Goal: Information Seeking & Learning: Learn about a topic

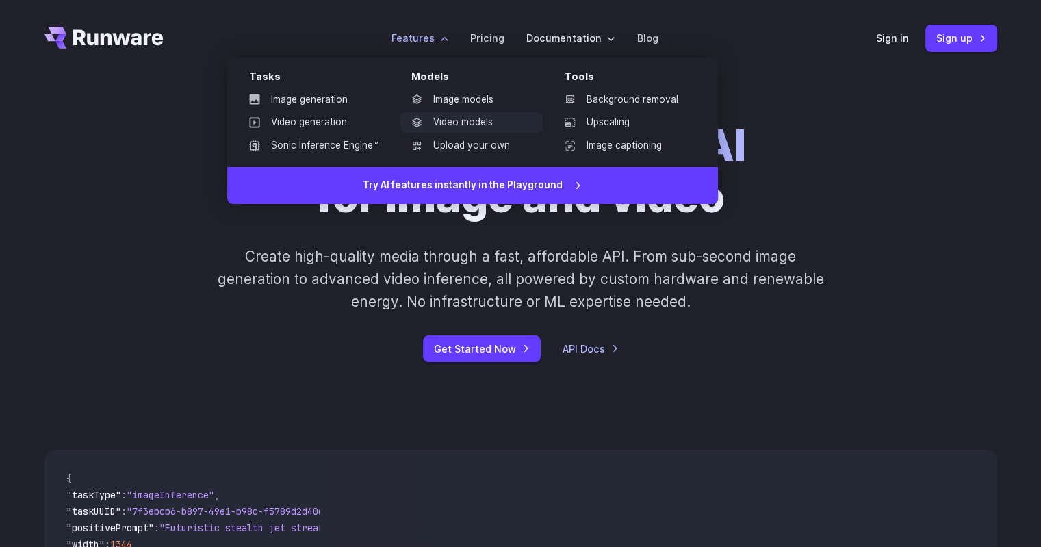
click at [463, 126] on link "Video models" at bounding box center [471, 122] width 142 height 21
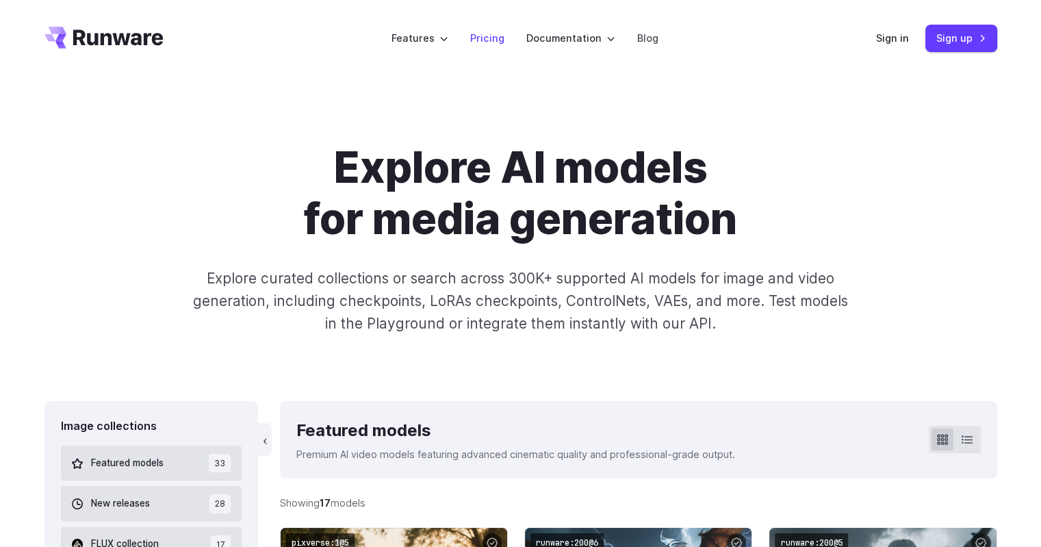
click at [487, 42] on link "Pricing" at bounding box center [487, 38] width 34 height 16
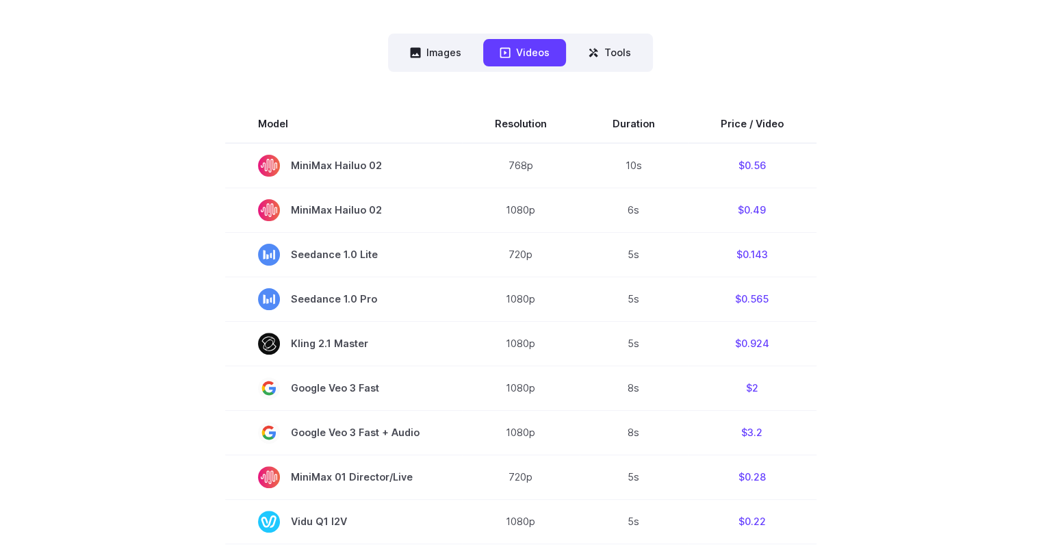
scroll to position [274, 0]
